Goal: Transaction & Acquisition: Subscribe to service/newsletter

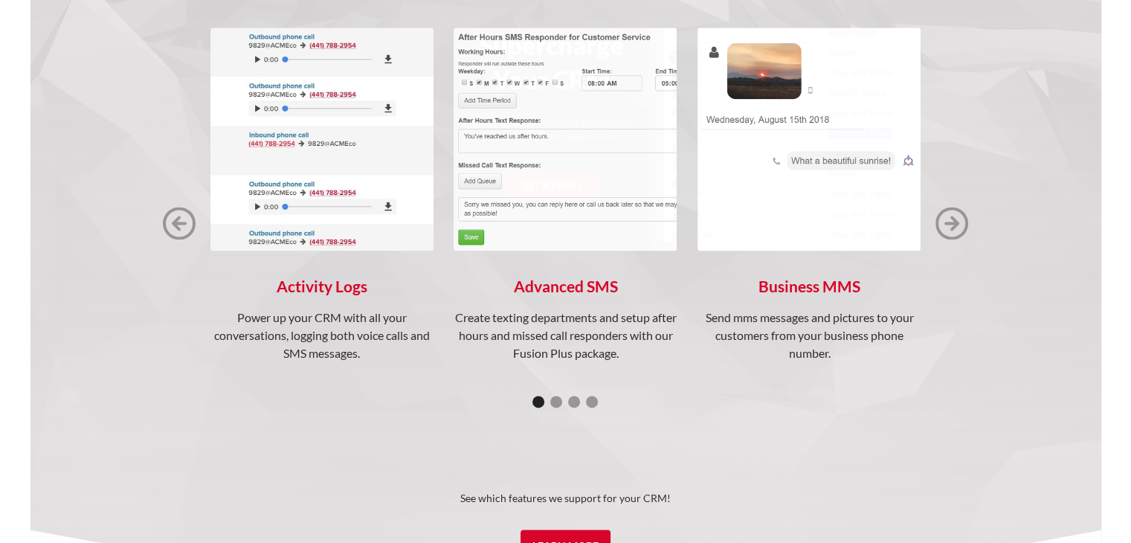
scroll to position [2007, 0]
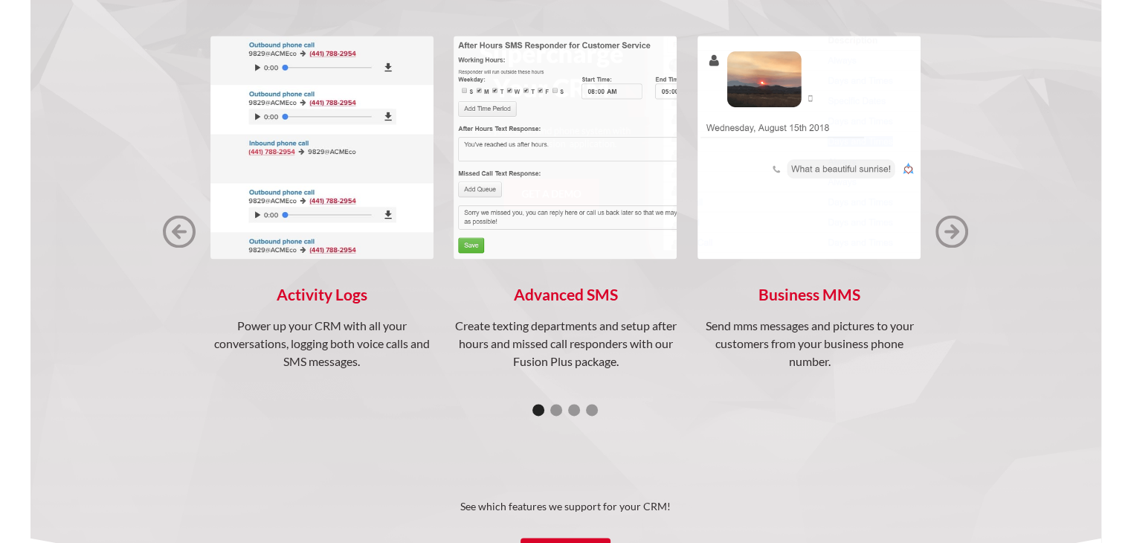
click at [945, 233] on img "next slide" at bounding box center [951, 231] width 33 height 33
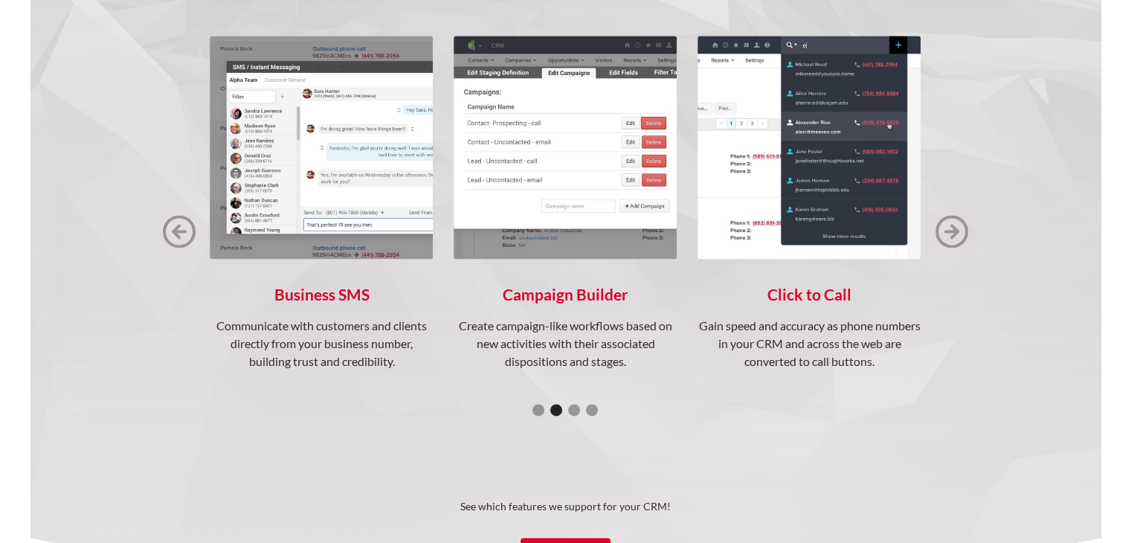
click at [945, 233] on img "next slide" at bounding box center [951, 231] width 33 height 33
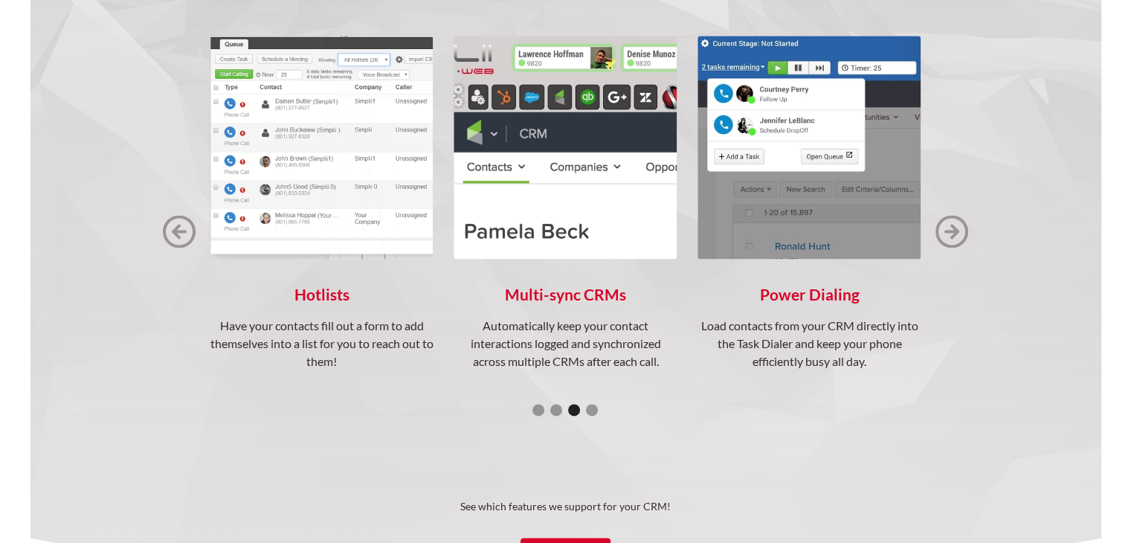
click at [945, 233] on img "next slide" at bounding box center [951, 231] width 33 height 33
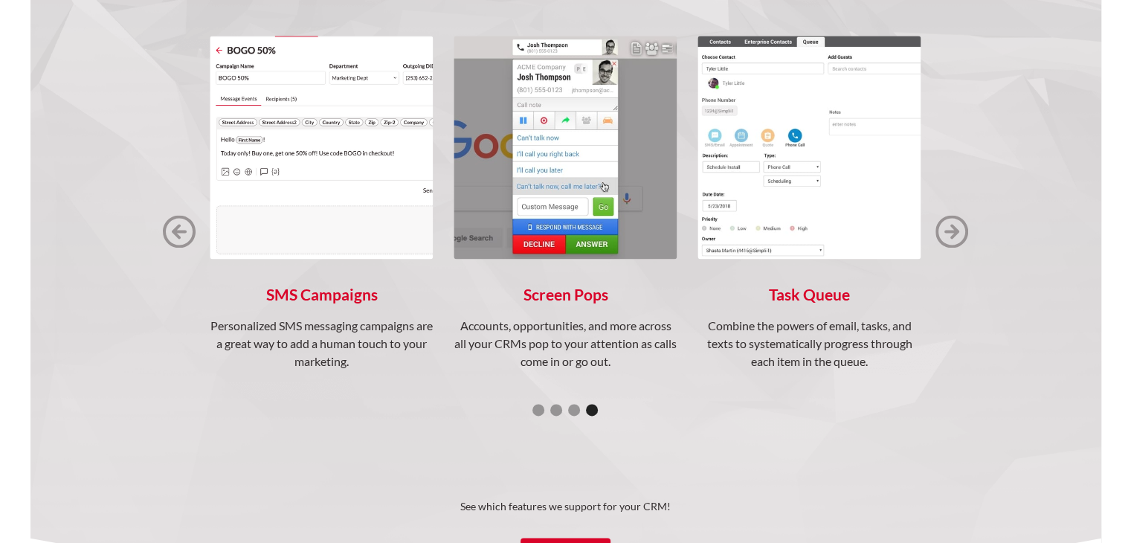
click at [945, 233] on img "next slide" at bounding box center [951, 231] width 33 height 33
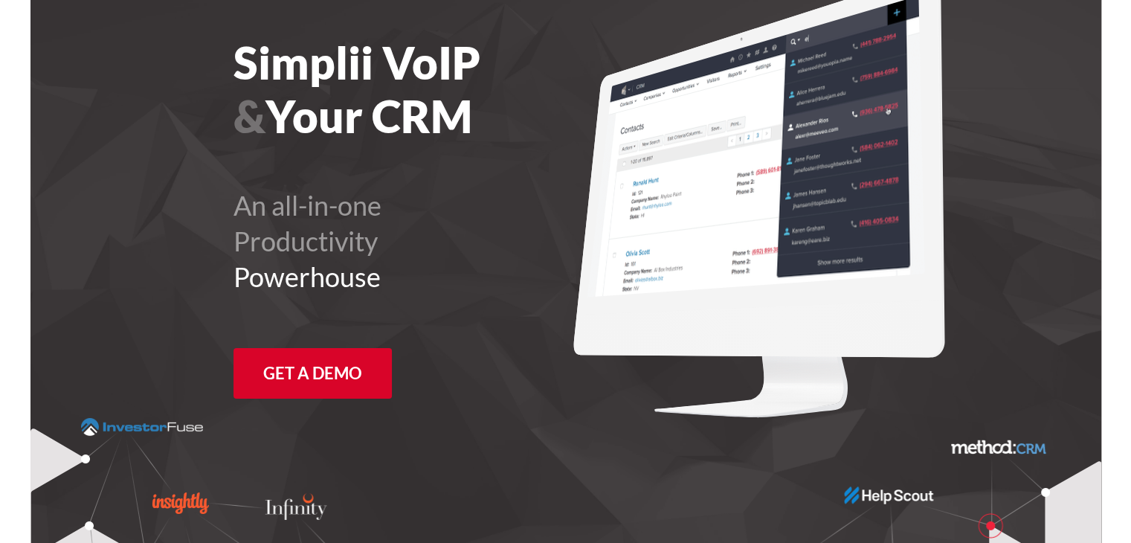
scroll to position [0, 0]
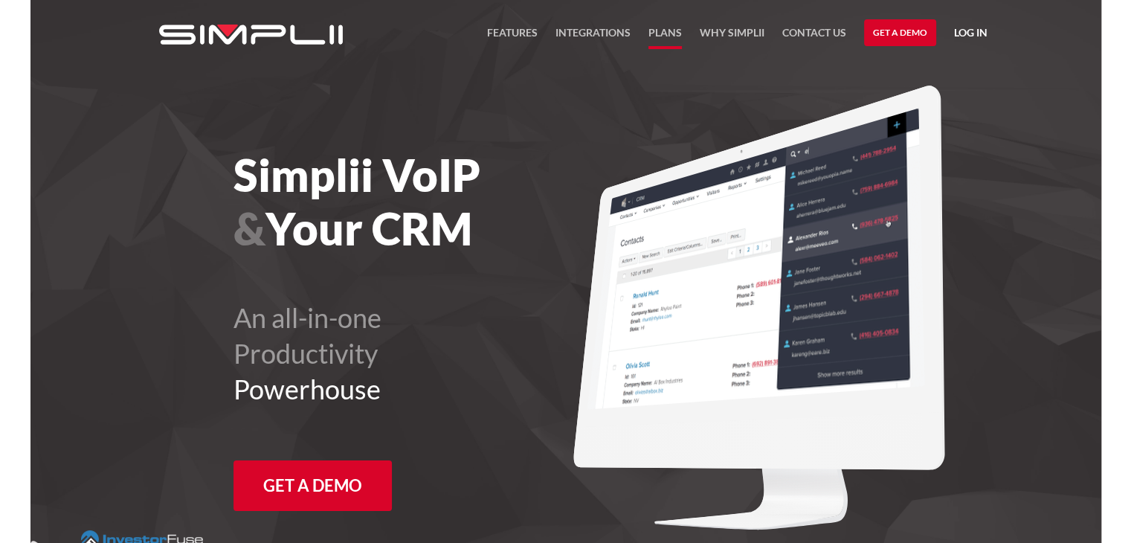
click at [658, 29] on link "Plans" at bounding box center [664, 36] width 33 height 25
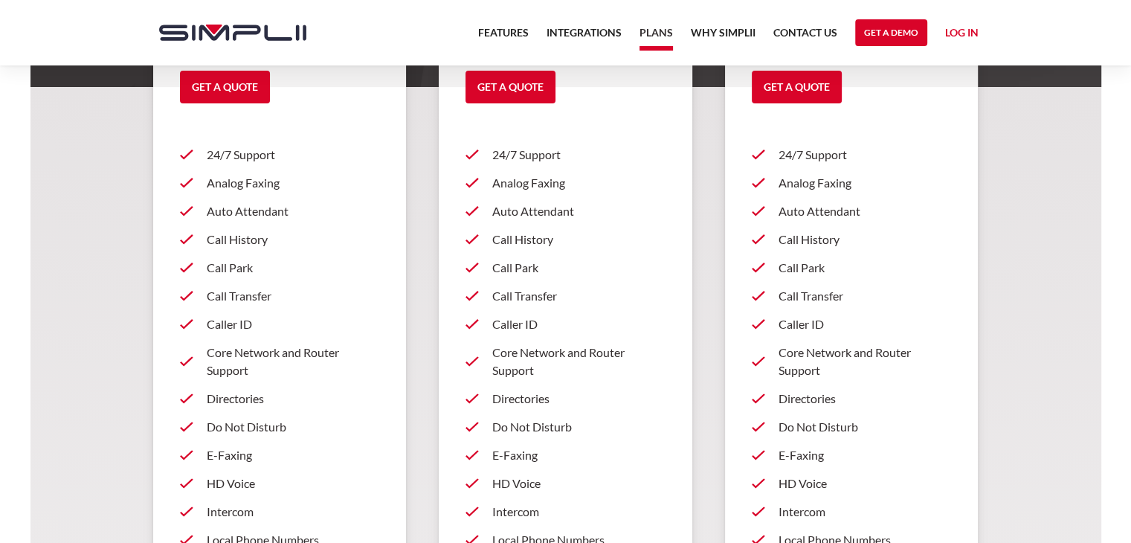
scroll to position [383, 0]
